Goal: Contribute content

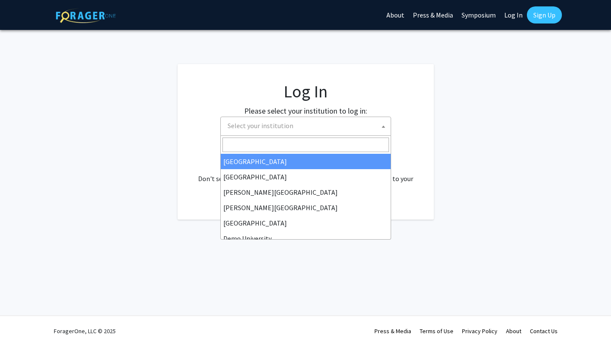
click at [381, 119] on span at bounding box center [383, 126] width 9 height 19
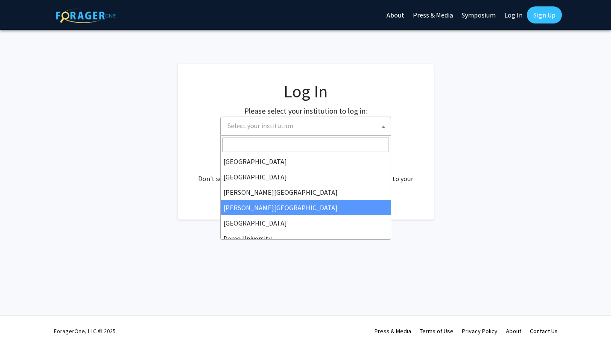
scroll to position [391, 0]
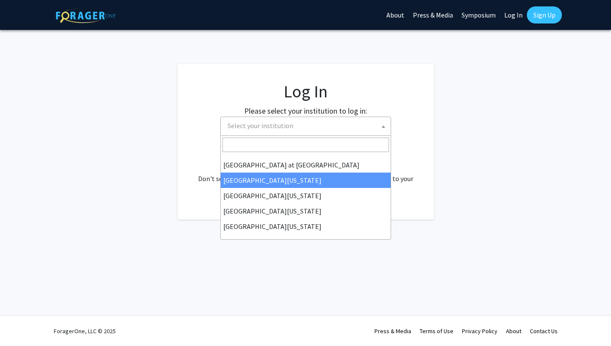
select select "13"
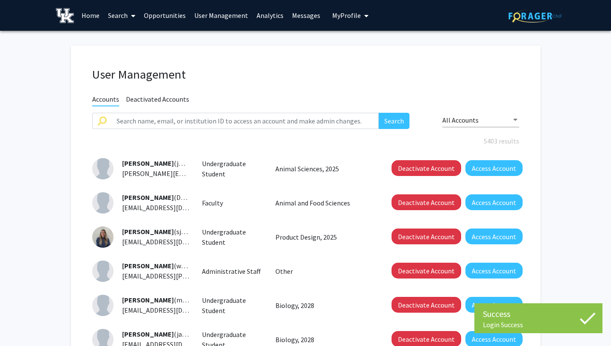
click at [86, 15] on link "Home" at bounding box center [90, 15] width 26 height 30
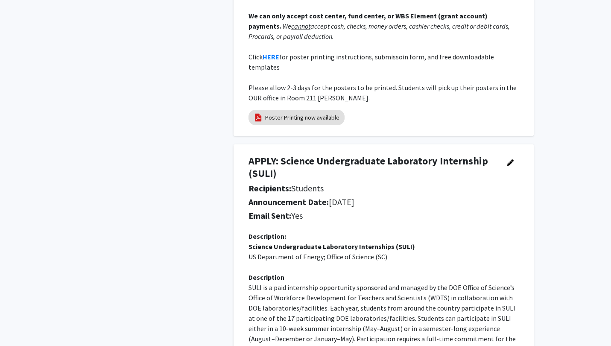
scroll to position [403, 0]
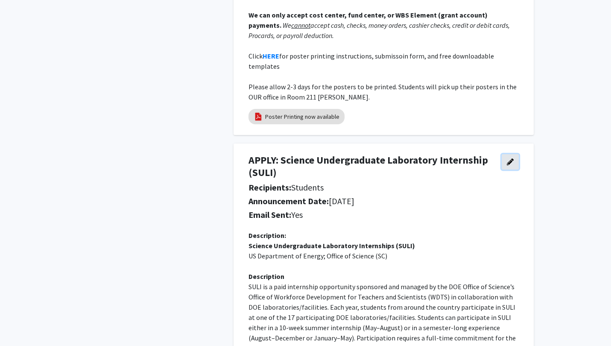
click at [511, 158] on icon "button" at bounding box center [509, 161] width 7 height 7
select select "applicant"
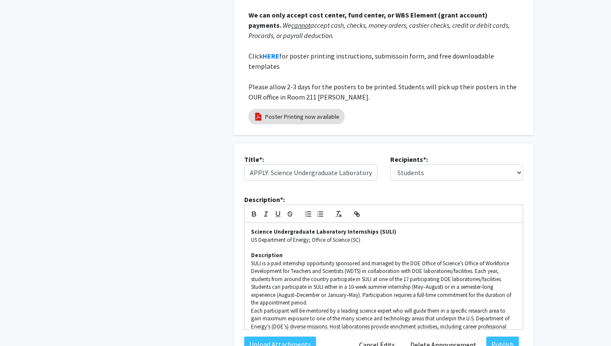
click at [564, 152] on fg-internal-home-page "Welcome to ForagerOne ForagerOne provides an entry point into our institution’s…" at bounding box center [305, 168] width 611 height 1082
click at [379, 336] on button "Cancel Edits" at bounding box center [376, 344] width 47 height 16
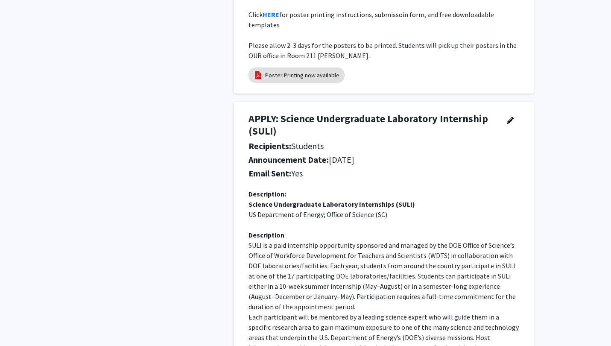
scroll to position [0, 0]
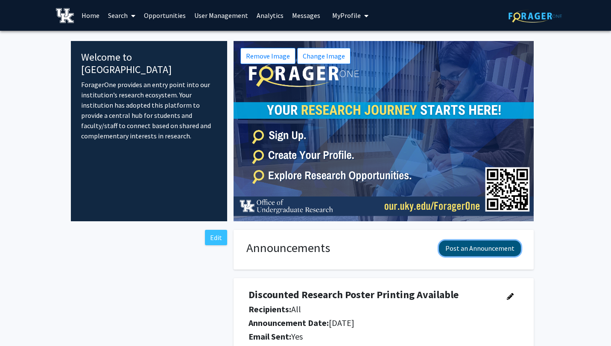
click at [484, 247] on button "Post an Announcement" at bounding box center [480, 248] width 82 height 16
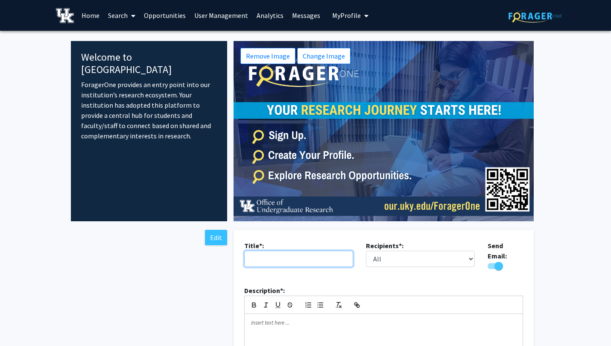
click at [265, 254] on input "text" at bounding box center [298, 258] width 109 height 16
type input "E"
type input "Connect with Research Opportunities"
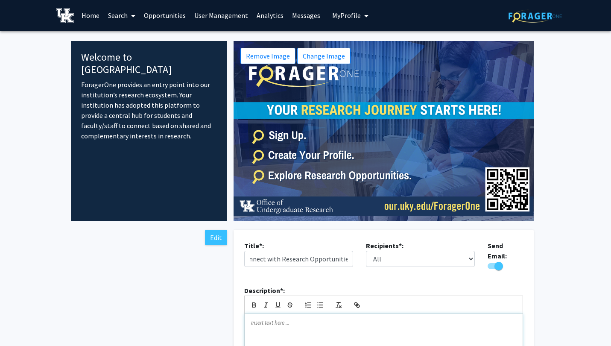
click at [286, 320] on p at bounding box center [383, 323] width 265 height 8
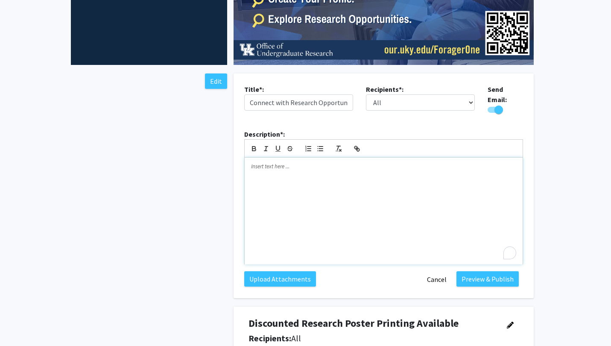
scroll to position [166, 0]
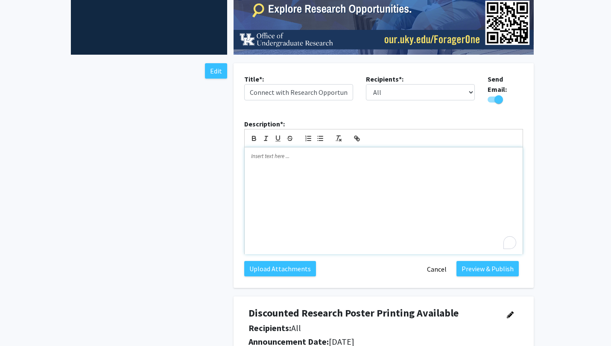
click at [281, 157] on div "To enrich screen reader interactions, please activate Accessibility in Grammarl…" at bounding box center [383, 200] width 278 height 107
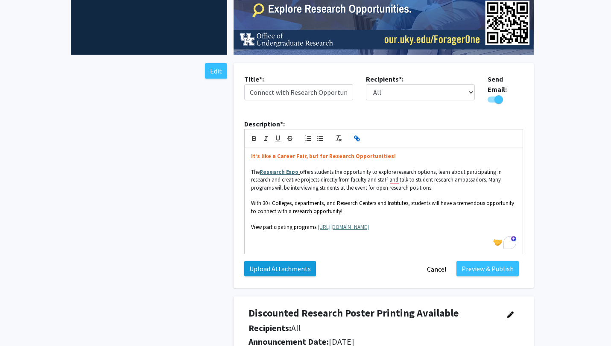
click at [287, 262] on label "Upload Attachments" at bounding box center [280, 268] width 72 height 15
click at [0, 0] on input "Upload Attachments" at bounding box center [0, 0] width 0 height 0
click at [283, 264] on label "Upload Attachments" at bounding box center [280, 268] width 72 height 15
click at [0, 0] on input "Upload Attachments" at bounding box center [0, 0] width 0 height 0
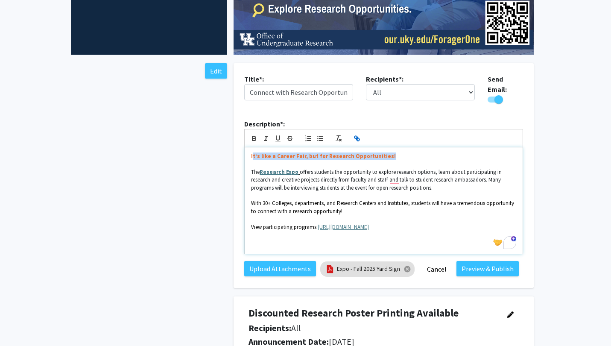
drag, startPoint x: 252, startPoint y: 152, endPoint x: 411, endPoint y: 155, distance: 159.2
click at [411, 155] on p "It’s like a Career Fair, but for Research Opportunities!" at bounding box center [383, 156] width 265 height 8
click at [250, 149] on div "It’s like a Career Fair, but for Research Opportunities! The Research Expo offe…" at bounding box center [383, 200] width 278 height 107
drag, startPoint x: 378, startPoint y: 221, endPoint x: 318, endPoint y: 222, distance: 60.2
click at [318, 223] on p "View participating programs: [URL][DOMAIN_NAME]" at bounding box center [383, 227] width 265 height 8
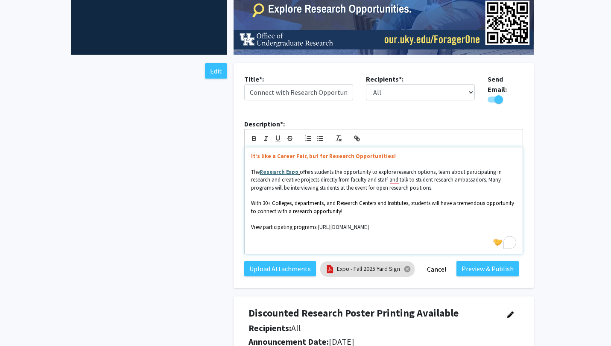
drag, startPoint x: 319, startPoint y: 221, endPoint x: 389, endPoint y: 220, distance: 70.0
click at [389, 223] on p "View participating programs: [URL][DOMAIN_NAME]" at bounding box center [383, 227] width 265 height 8
copy p "[URL][DOMAIN_NAME]"
click at [357, 138] on icon "button" at bounding box center [357, 139] width 3 height 3
type input "[URL][DOMAIN_NAME]"
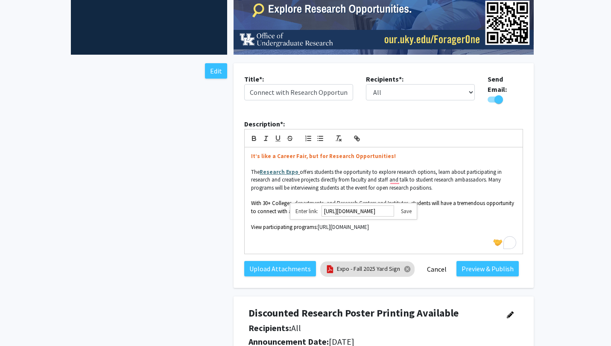
click at [405, 207] on link at bounding box center [402, 210] width 17 height 7
click at [406, 223] on p "View participating programs: [URL][DOMAIN_NAME]" at bounding box center [383, 227] width 265 height 8
click at [268, 199] on span "With 30+ Colleges, departments, and Research Centers and Institutes, students w…" at bounding box center [383, 206] width 264 height 15
drag, startPoint x: 434, startPoint y: 199, endPoint x: 443, endPoint y: 199, distance: 9.0
click at [443, 199] on span "With 25+ Colleges, departments, and Research Centers and Institutes, students w…" at bounding box center [383, 206] width 264 height 15
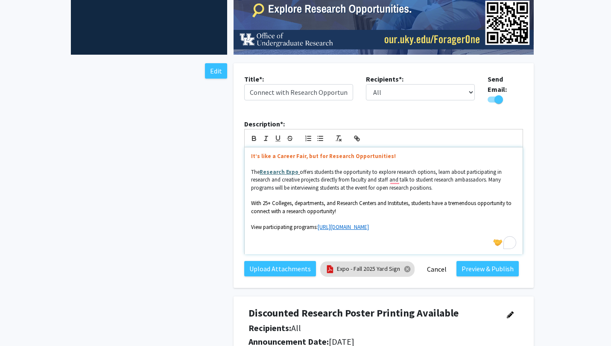
click at [389, 174] on span "offers students the opportunity to explore research options, learn about partic…" at bounding box center [377, 179] width 252 height 23
drag, startPoint x: 415, startPoint y: 175, endPoint x: 410, endPoint y: 175, distance: 4.3
click at [410, 175] on span "offers students the opportunity to explore research options, learn about partic…" at bounding box center [377, 179] width 252 height 23
drag, startPoint x: 423, startPoint y: 174, endPoint x: 444, endPoint y: 173, distance: 20.9
click at [444, 173] on span "offers students the opportunity to explore research options, learn about partic…" at bounding box center [379, 179] width 257 height 23
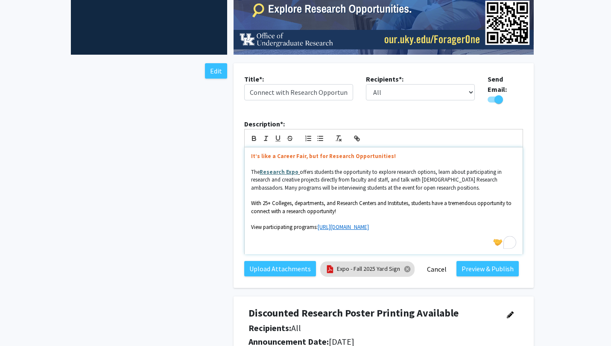
click at [455, 175] on span "offers students the opportunity to explore research options, learn about partic…" at bounding box center [377, 179] width 252 height 23
click at [343, 206] on p "With 25+ Colleges, departments, and Research Centers and Institutes, students h…" at bounding box center [383, 207] width 265 height 16
drag, startPoint x: 251, startPoint y: 224, endPoint x: 302, endPoint y: 224, distance: 50.8
click at [302, 224] on p "Dress casual" at bounding box center [383, 227] width 265 height 8
click at [386, 153] on p "It’s like a Career Fair, but for Research Opportunities!" at bounding box center [383, 156] width 265 height 8
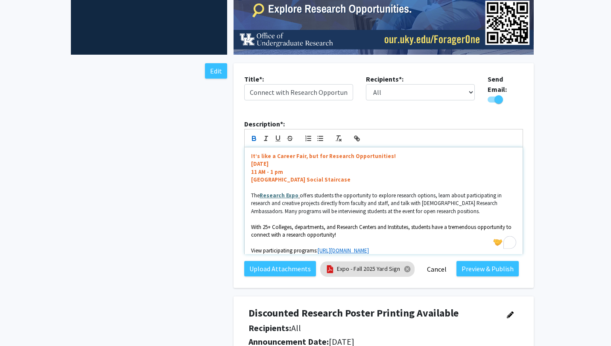
click at [250, 159] on div "It’s like a Career Fair, but for Research Opportunities! [DATE] 11 AM - 1 pm [G…" at bounding box center [383, 200] width 278 height 107
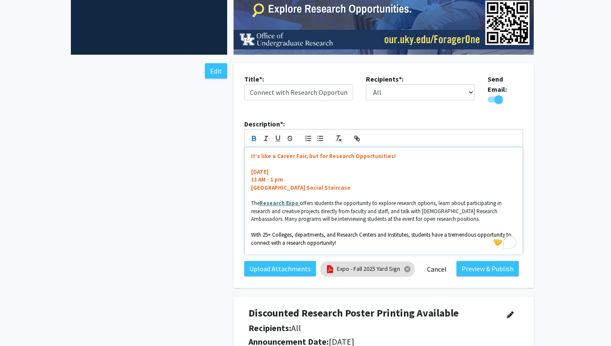
drag, startPoint x: 250, startPoint y: 168, endPoint x: 397, endPoint y: 184, distance: 148.5
click at [397, 184] on div "It’s like a Career Fair, but for Research Opportunities! ﻿ [DATE] 11 AM - 1 pm …" at bounding box center [383, 200] width 278 height 107
click at [293, 168] on p "﻿ [DATE]" at bounding box center [383, 172] width 265 height 8
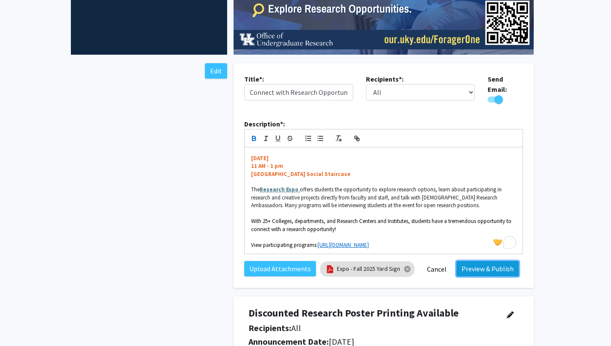
click at [482, 263] on button "Preview & Publish" at bounding box center [487, 268] width 62 height 15
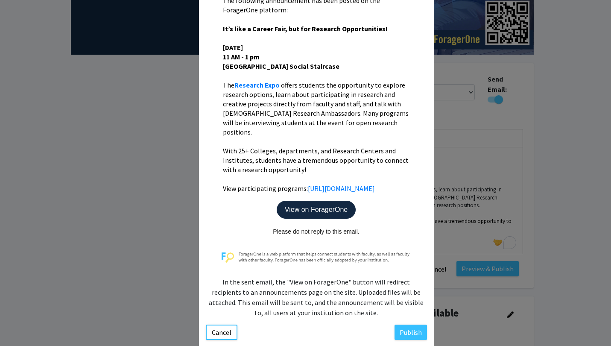
scroll to position [207, 0]
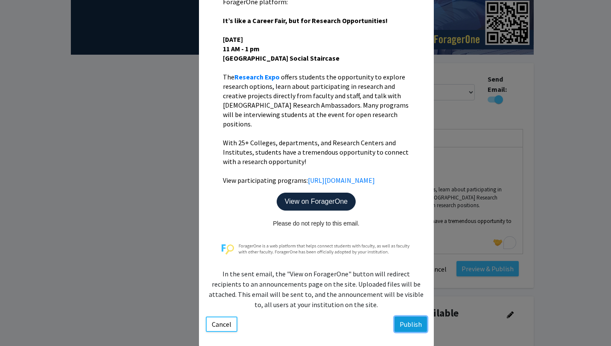
click at [413, 316] on button "Publish" at bounding box center [410, 323] width 32 height 15
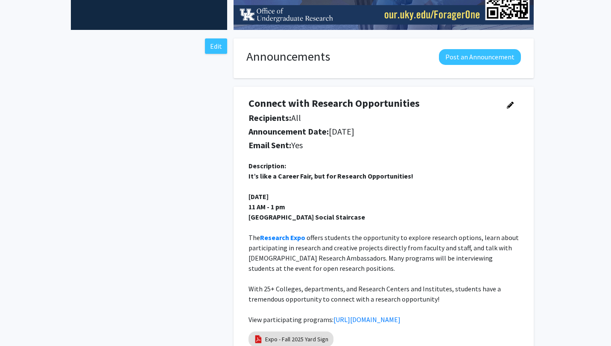
scroll to position [0, 0]
